Goal: Information Seeking & Learning: Find specific fact

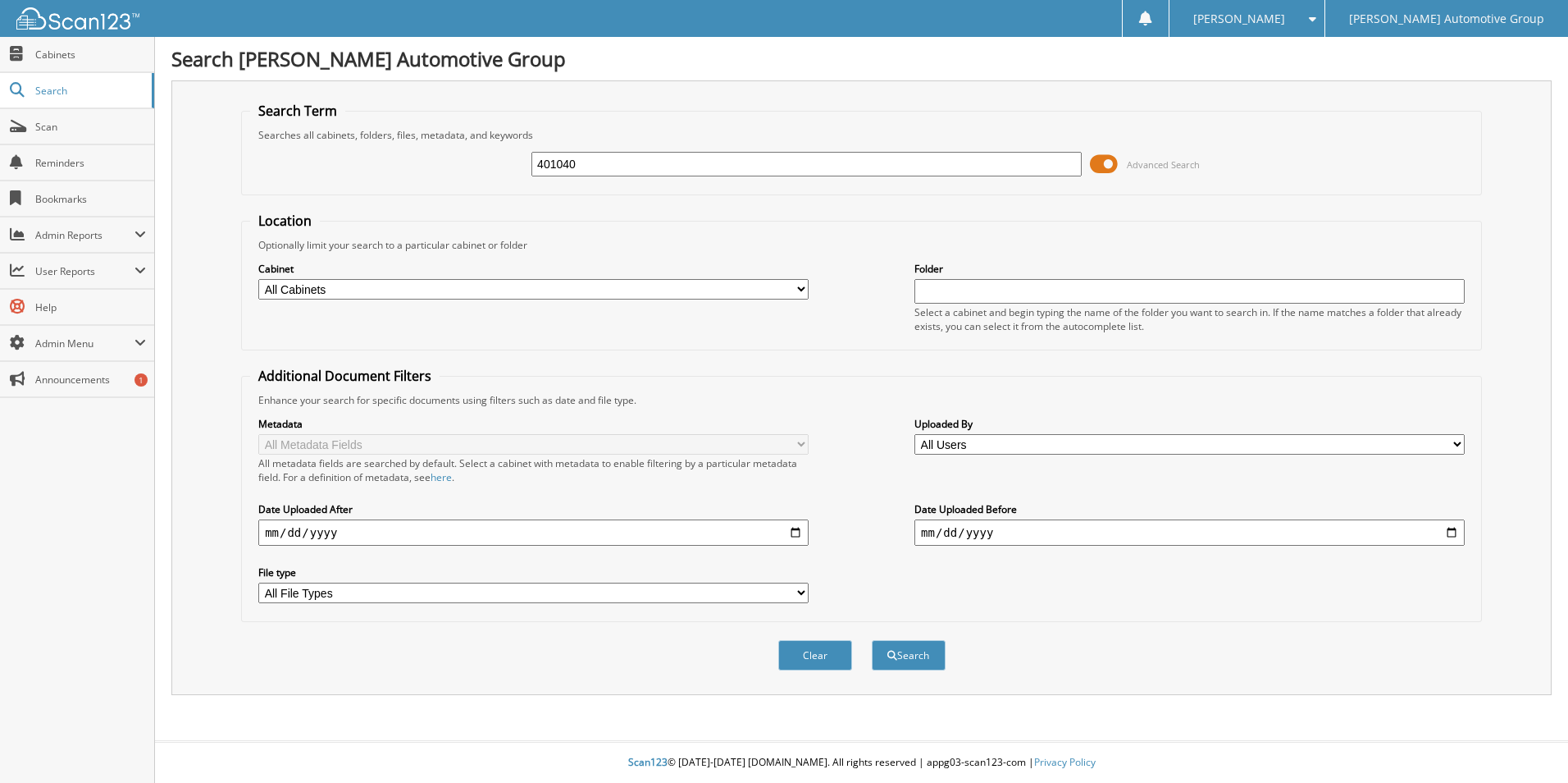
type input "401040"
click at [872, 640] on button "Search" at bounding box center [909, 655] width 74 height 30
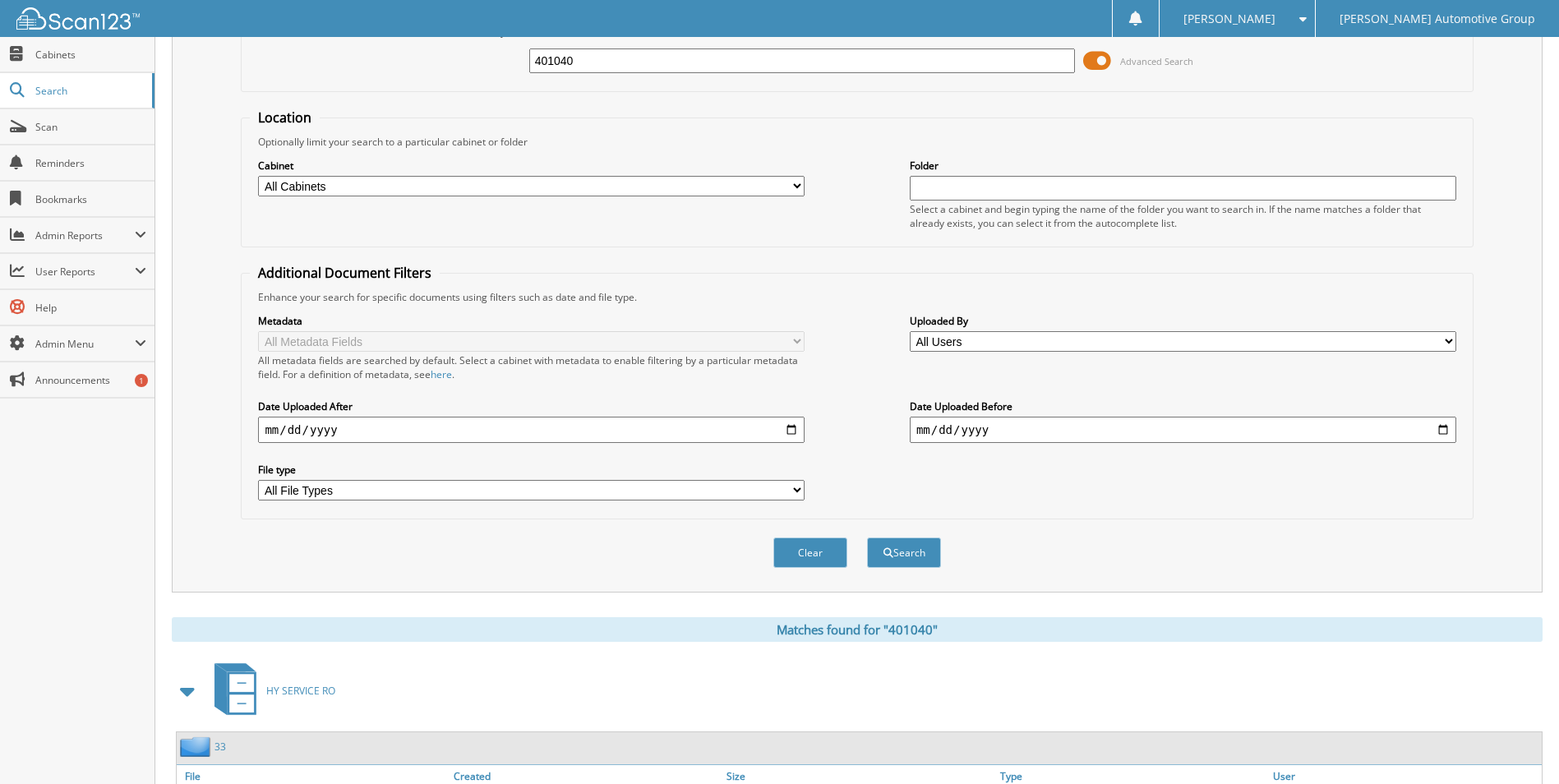
scroll to position [199, 0]
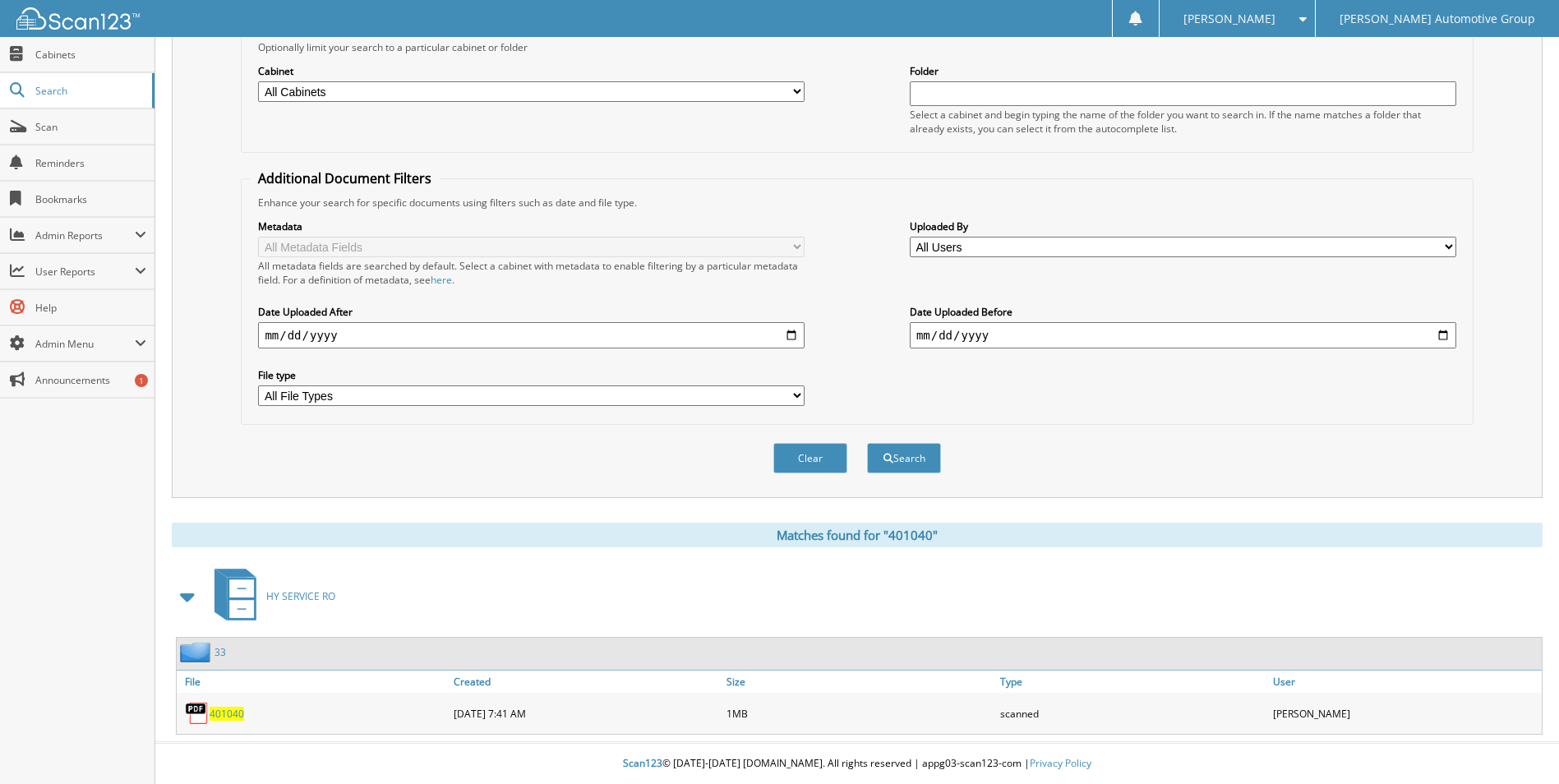
click at [228, 713] on span "401040" at bounding box center [227, 713] width 35 height 14
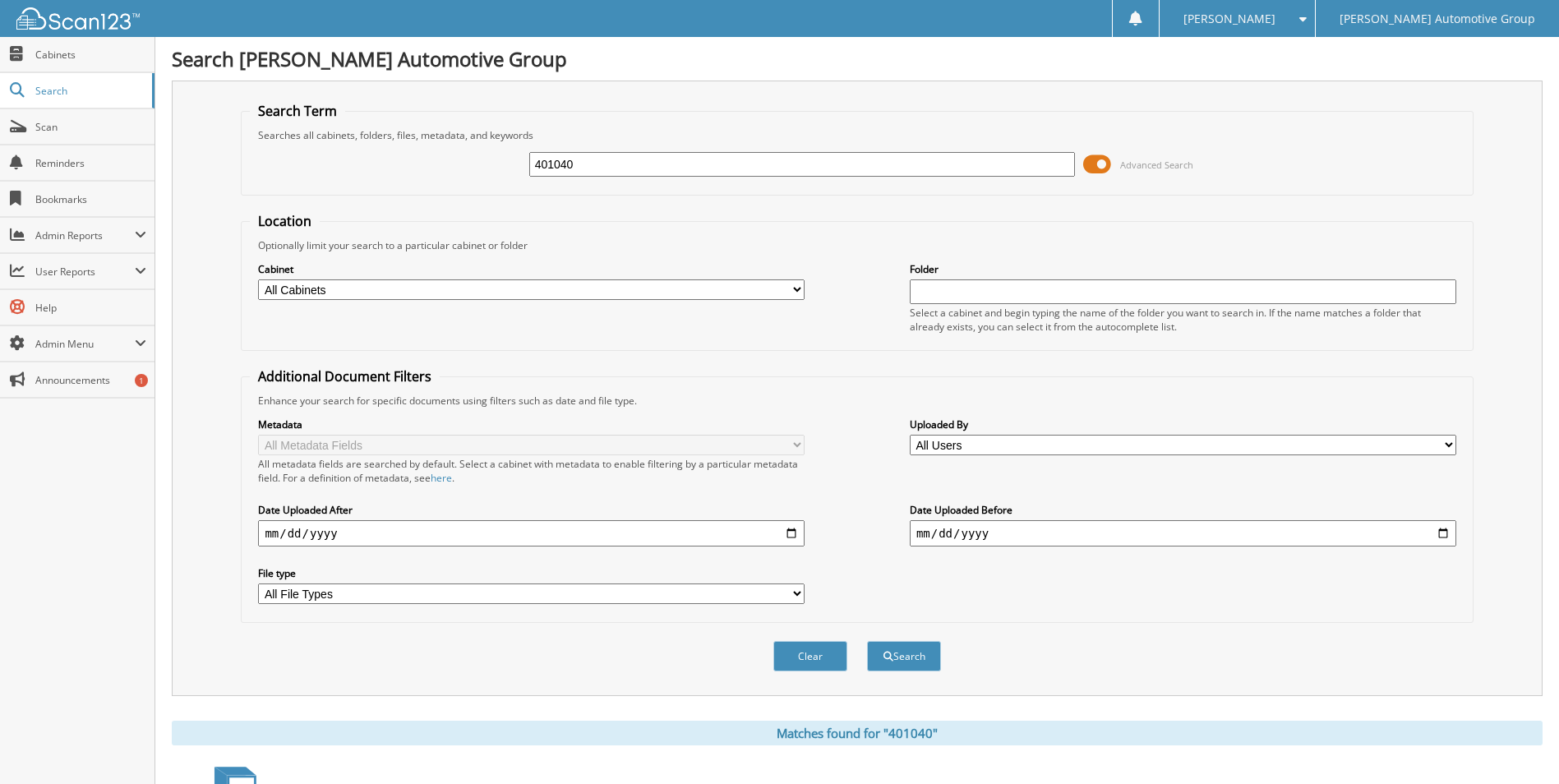
drag, startPoint x: 634, startPoint y: 155, endPoint x: 373, endPoint y: 159, distance: 261.0
click at [373, 159] on div "401040 Advanced Search" at bounding box center [857, 164] width 1214 height 44
type input "401753"
click at [867, 641] on button "Search" at bounding box center [904, 656] width 74 height 30
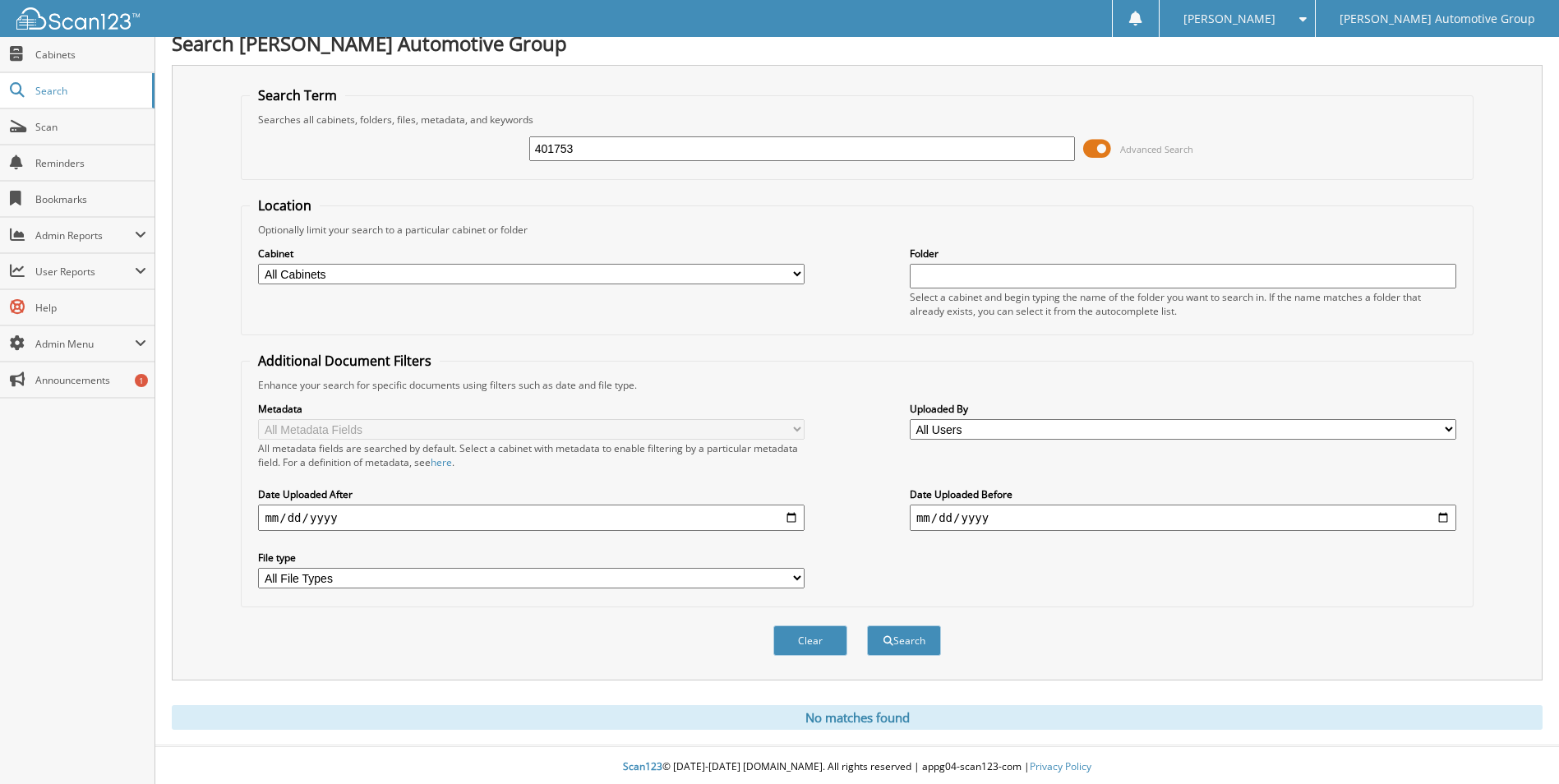
scroll to position [20, 0]
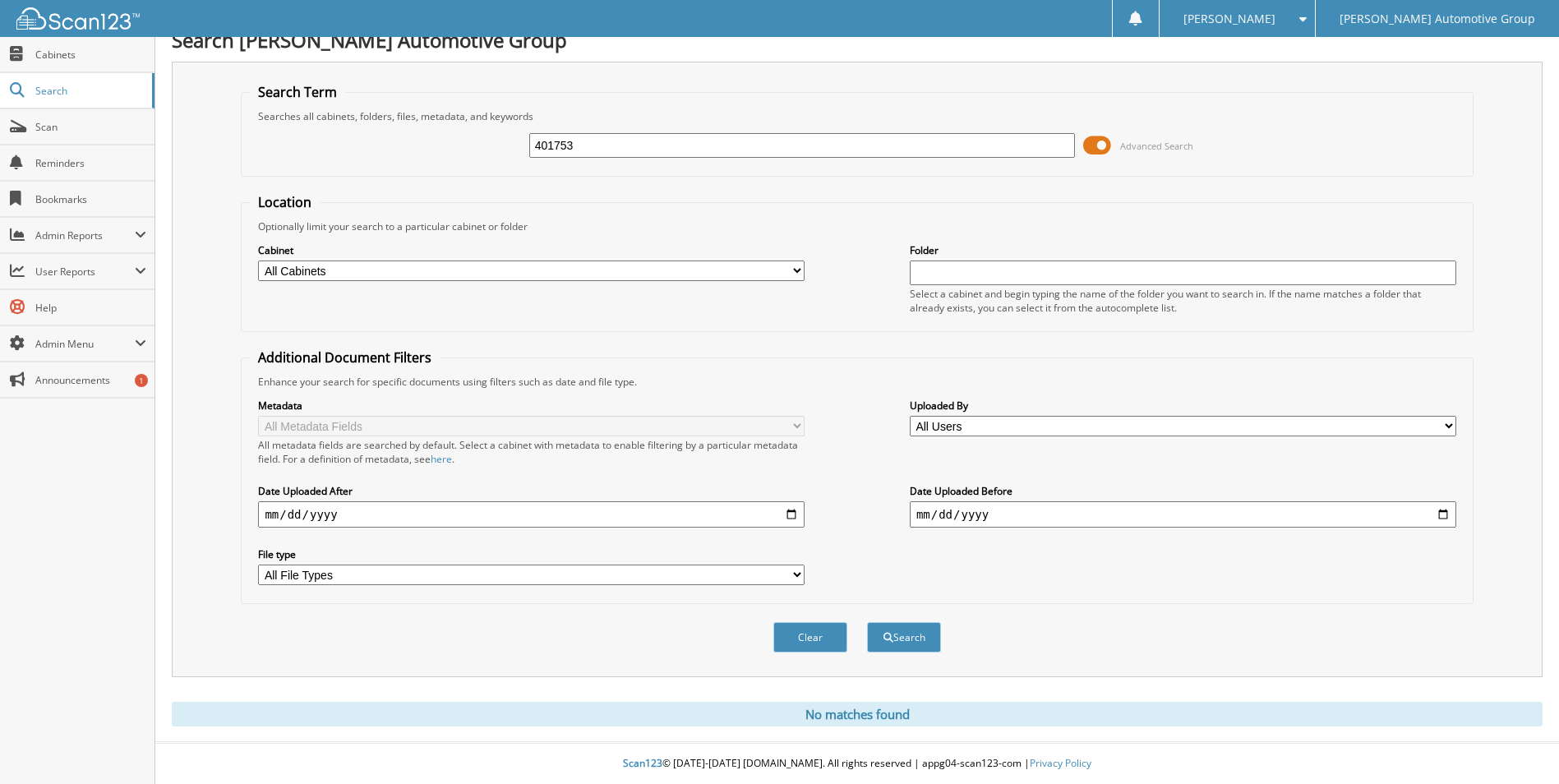
click at [615, 143] on input "401753" at bounding box center [802, 145] width 546 height 24
click at [908, 634] on button "Search" at bounding box center [904, 637] width 74 height 30
